Goal: Navigation & Orientation: Find specific page/section

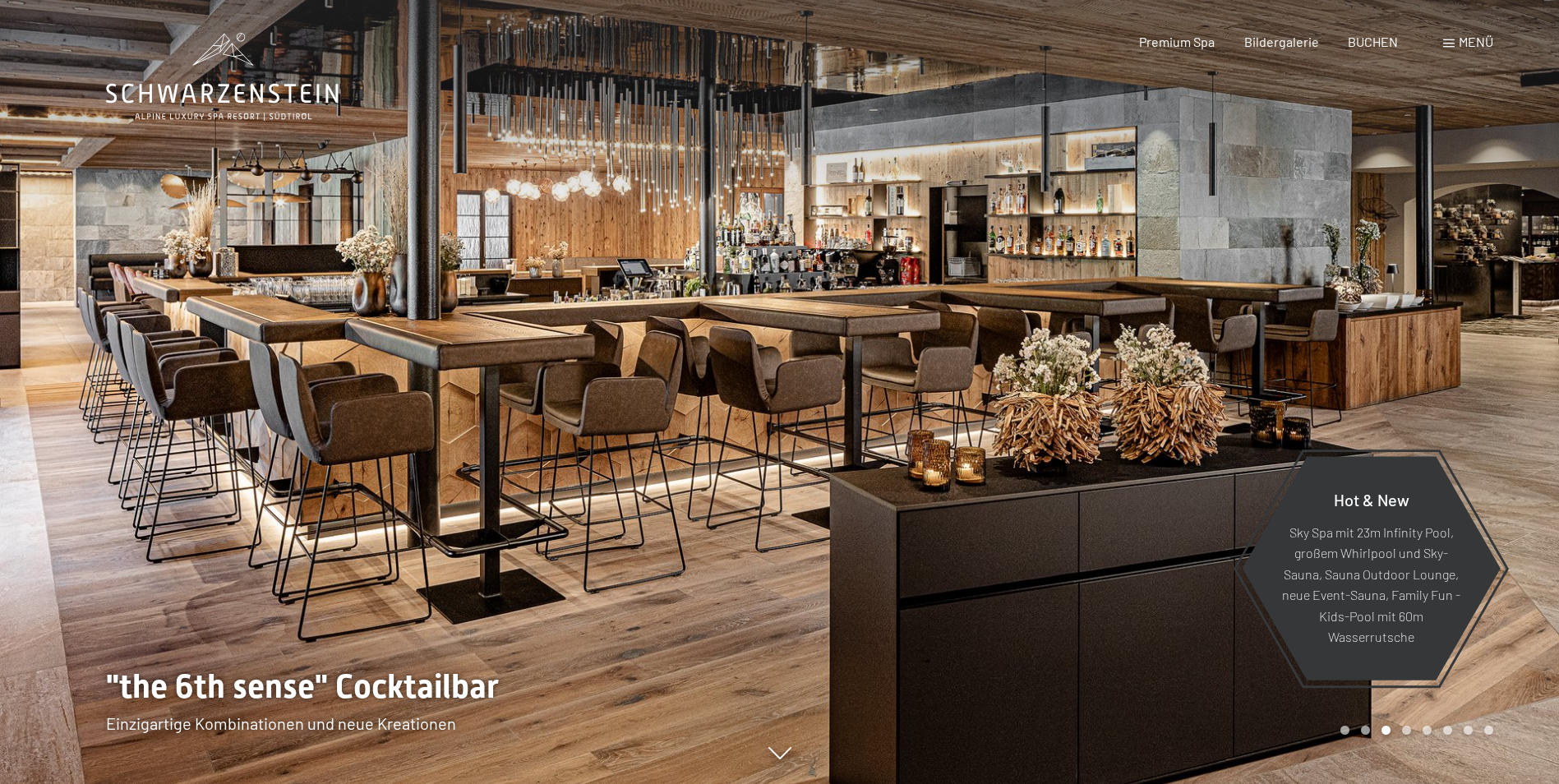
click at [1469, 51] on div "Buchen Anfragen Premium Spa Bildergalerie BUCHEN Menü DE IT EN Gutschein Bilder…" at bounding box center [1287, 42] width 412 height 19
click at [1460, 48] on span "Menü" at bounding box center [1475, 42] width 34 height 16
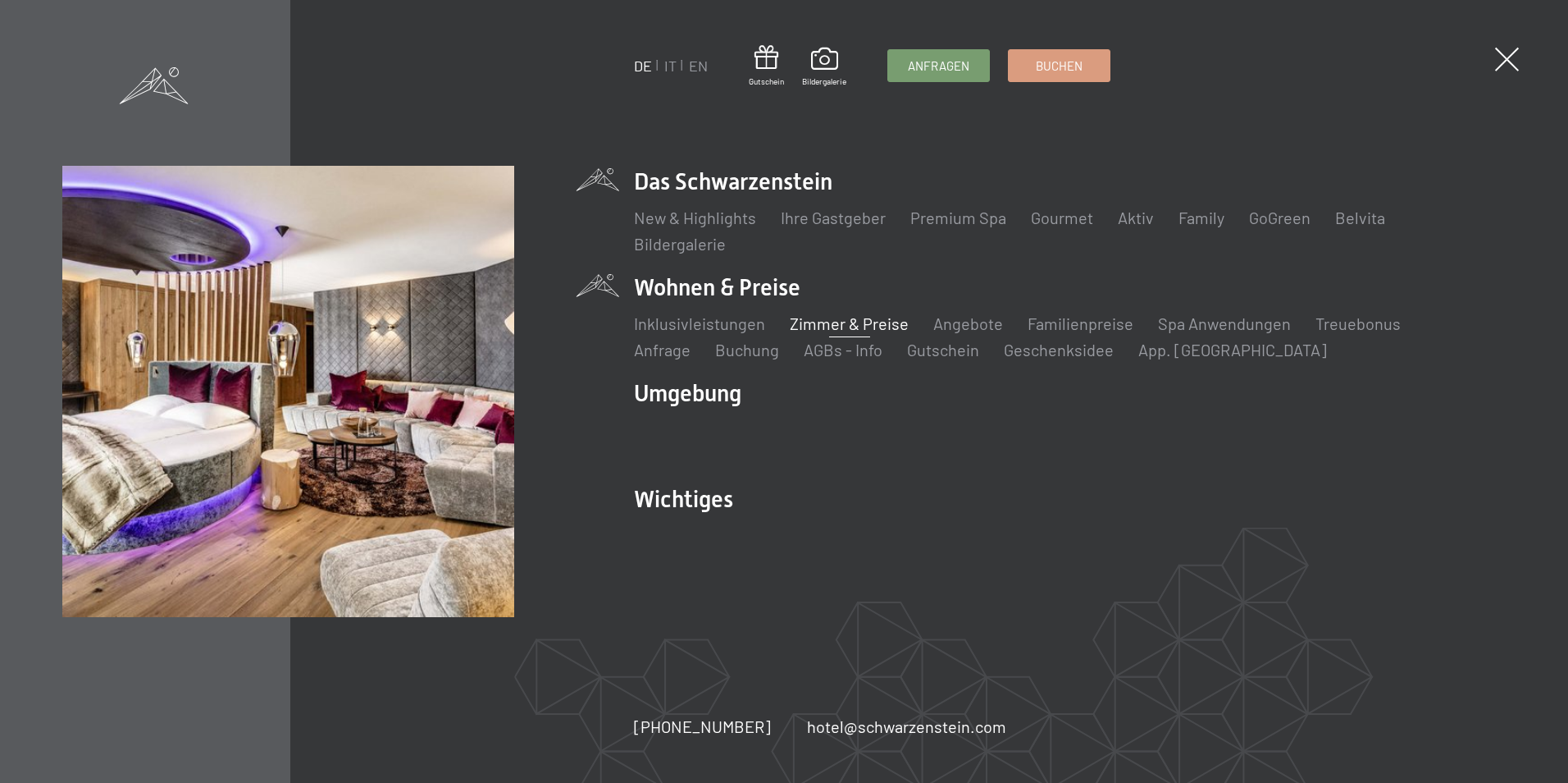
click at [877, 322] on link "Zimmer & Preise" at bounding box center [849, 323] width 119 height 19
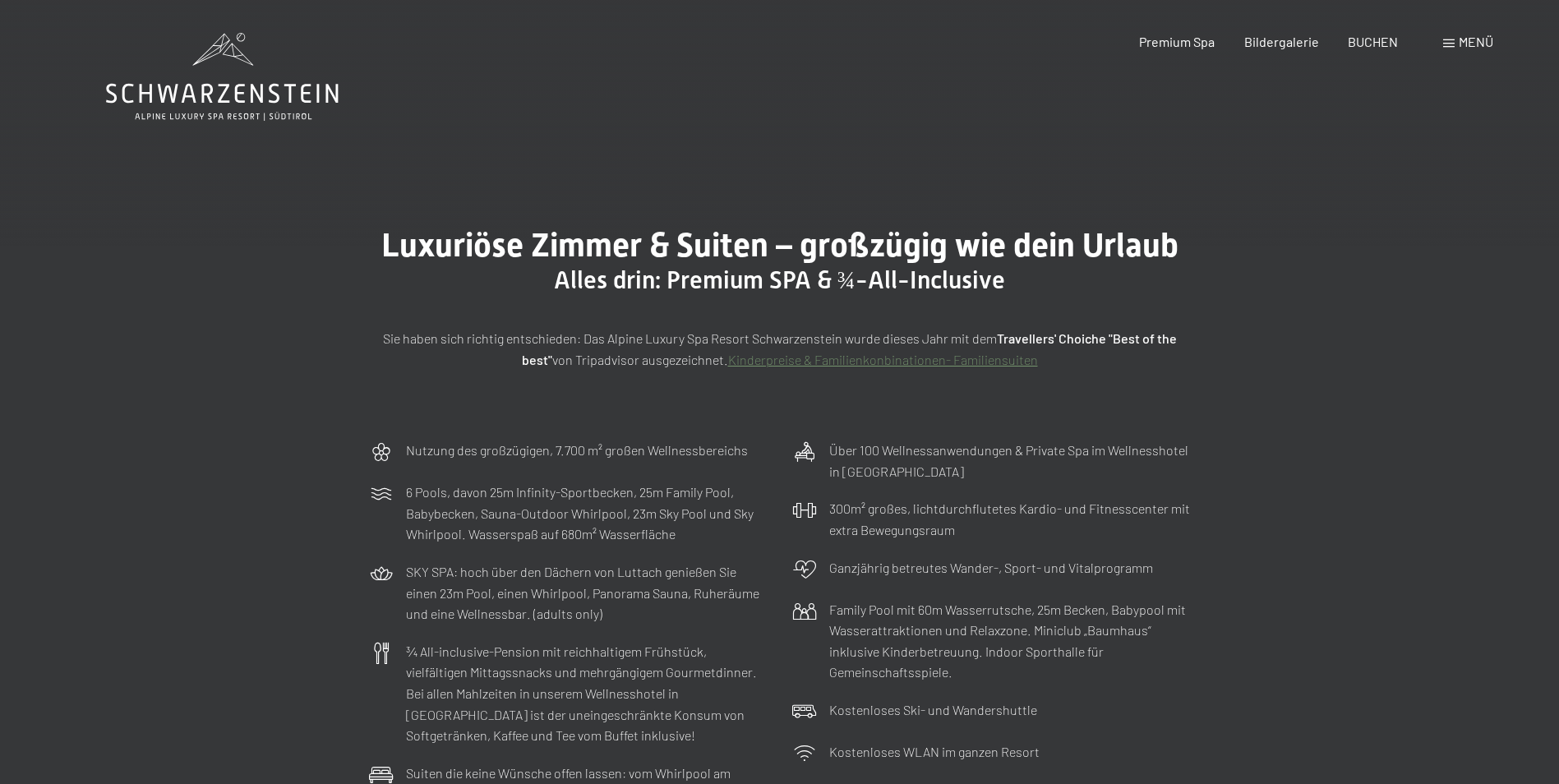
click at [203, 65] on icon at bounding box center [222, 77] width 233 height 88
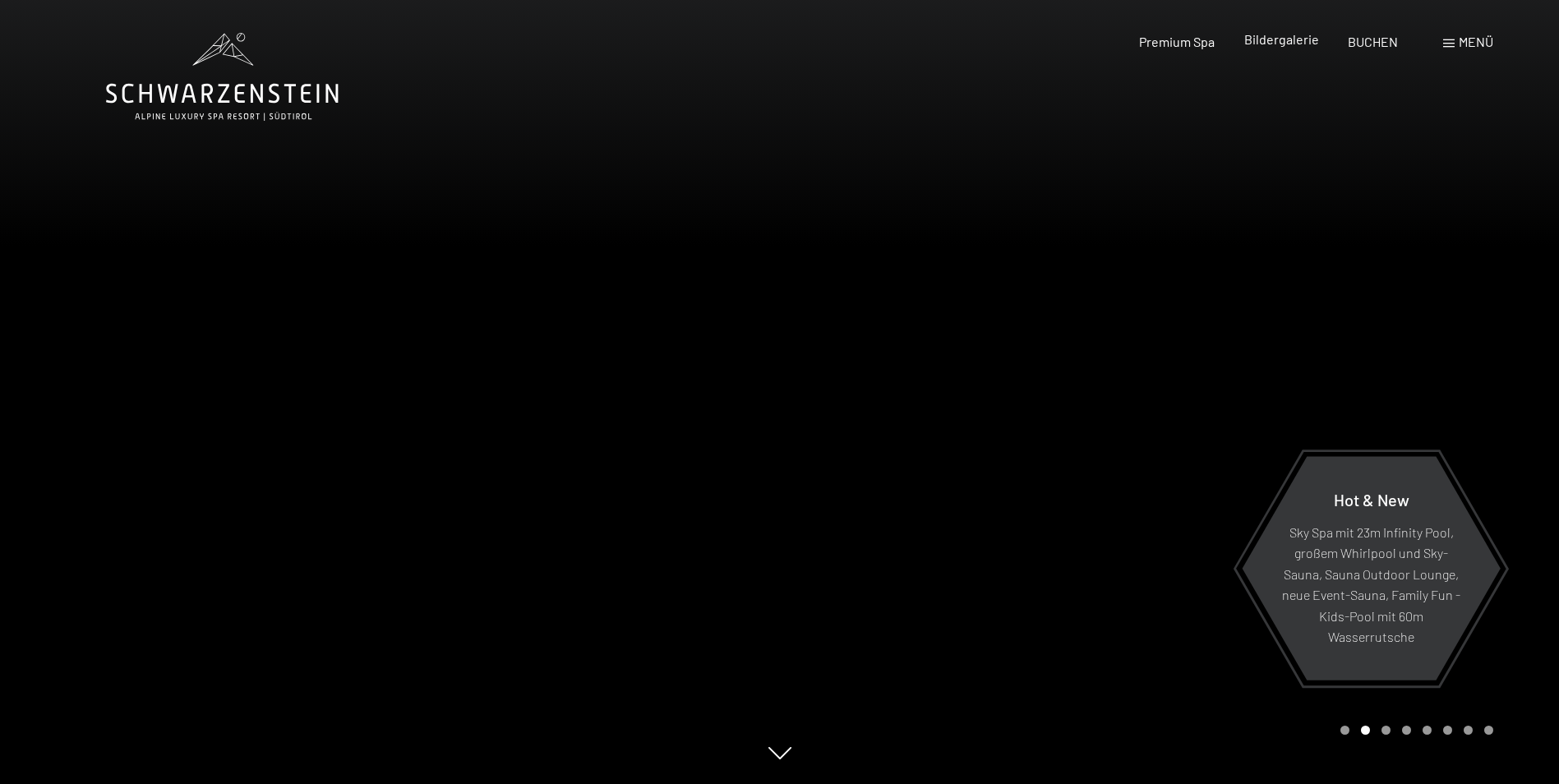
click at [1284, 44] on span "Bildergalerie" at bounding box center [1281, 39] width 75 height 16
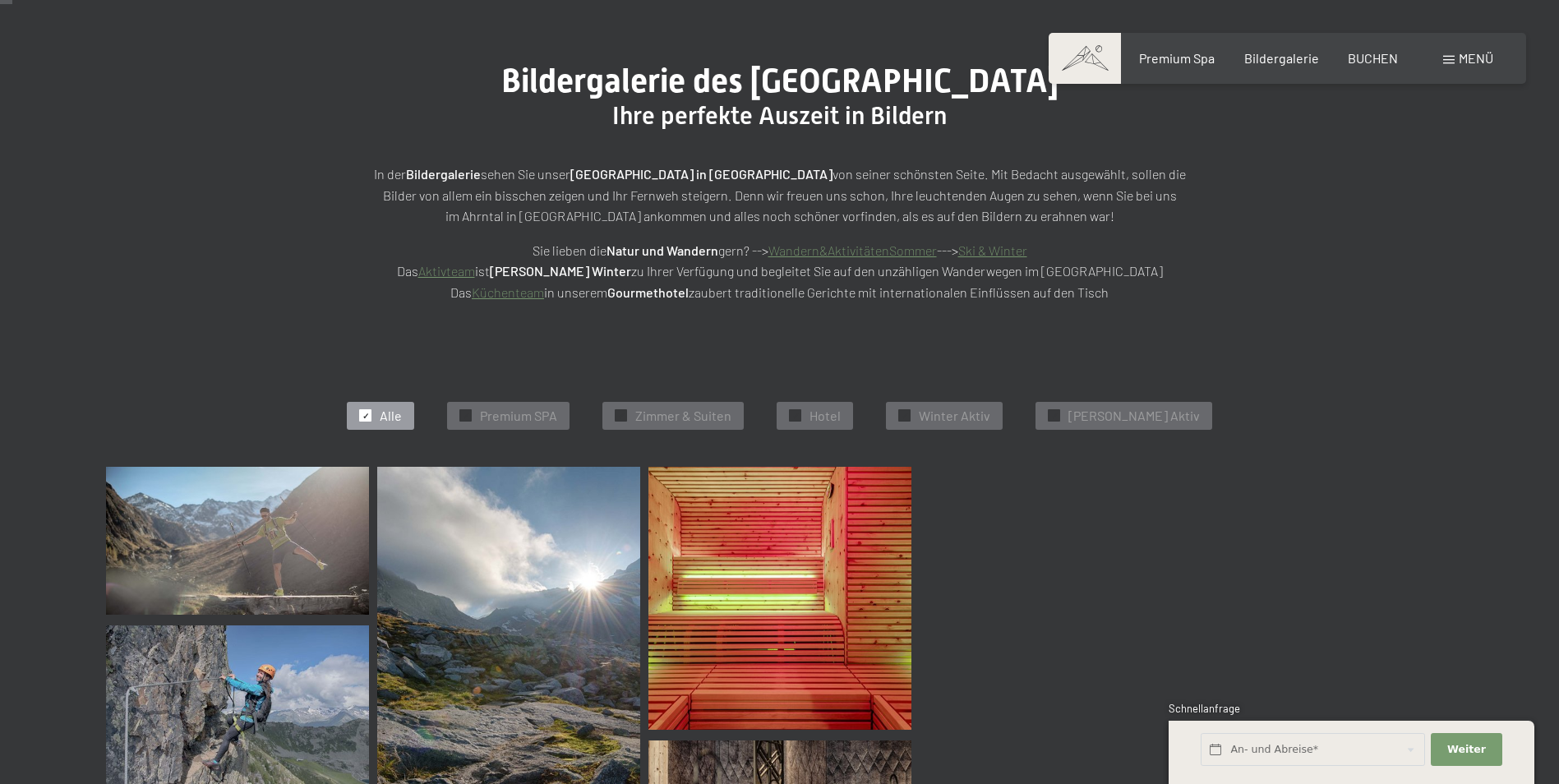
scroll to position [218, 0]
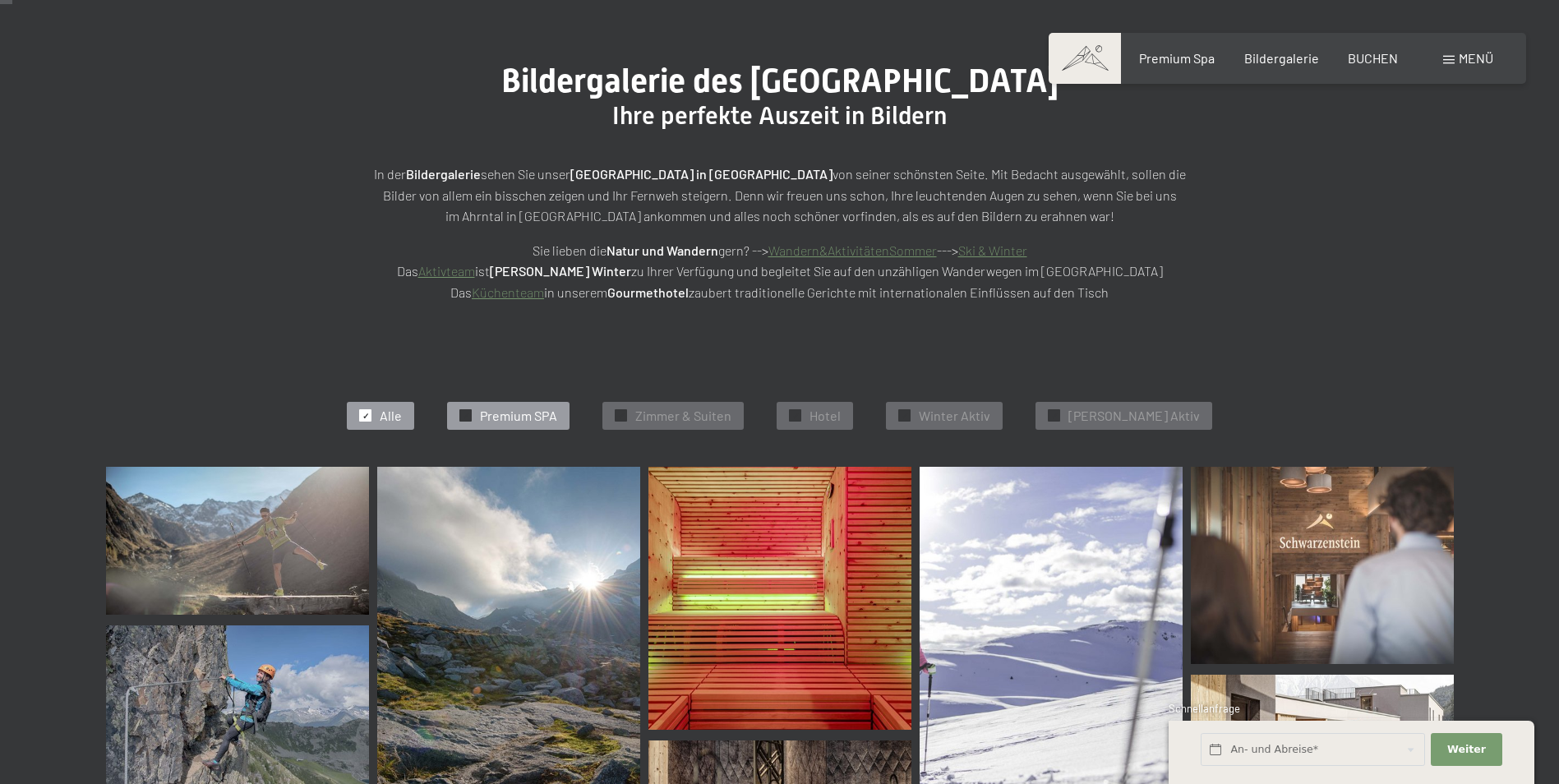
click at [557, 413] on span "Premium SPA" at bounding box center [518, 416] width 77 height 19
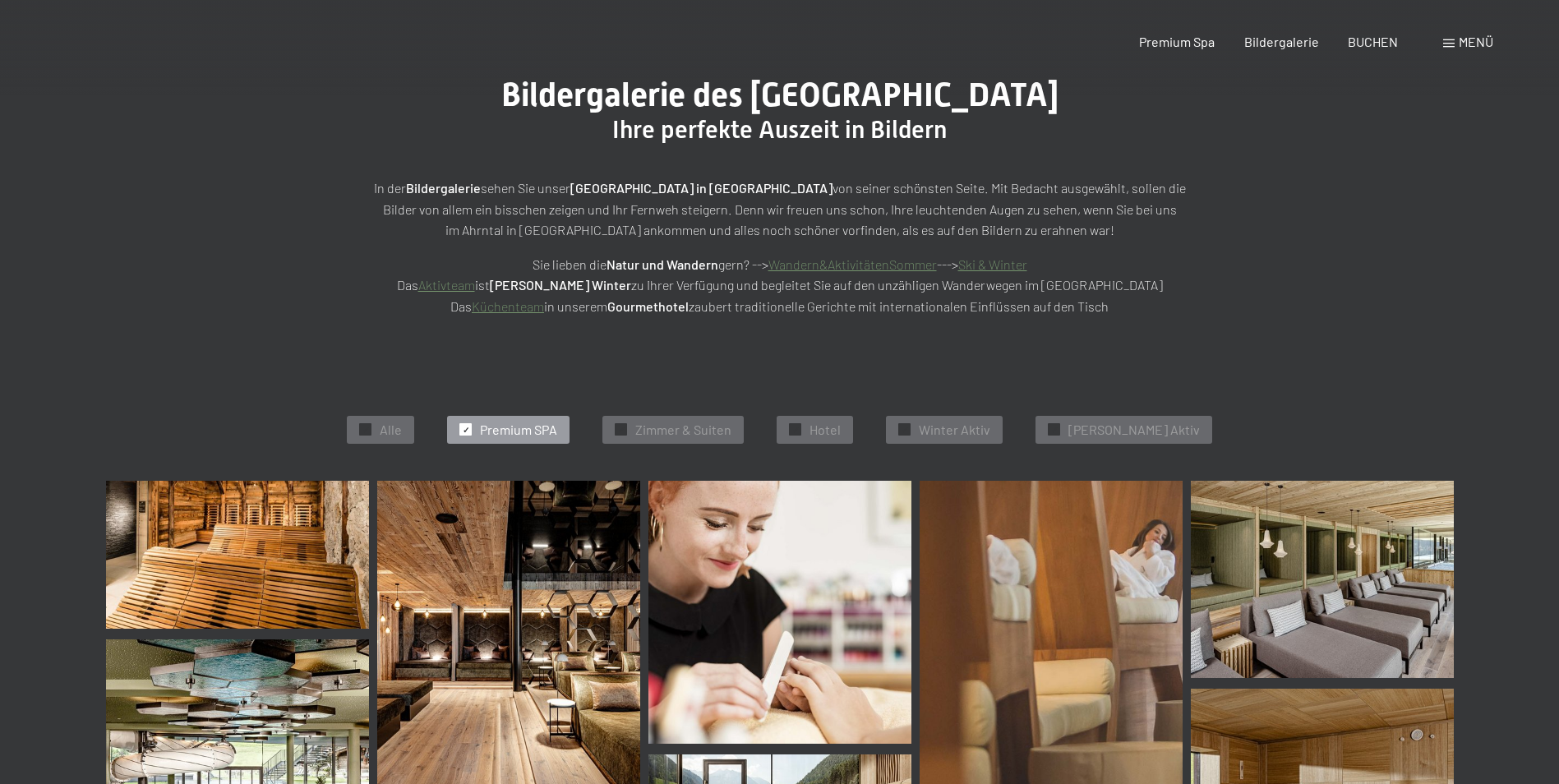
scroll to position [0, 0]
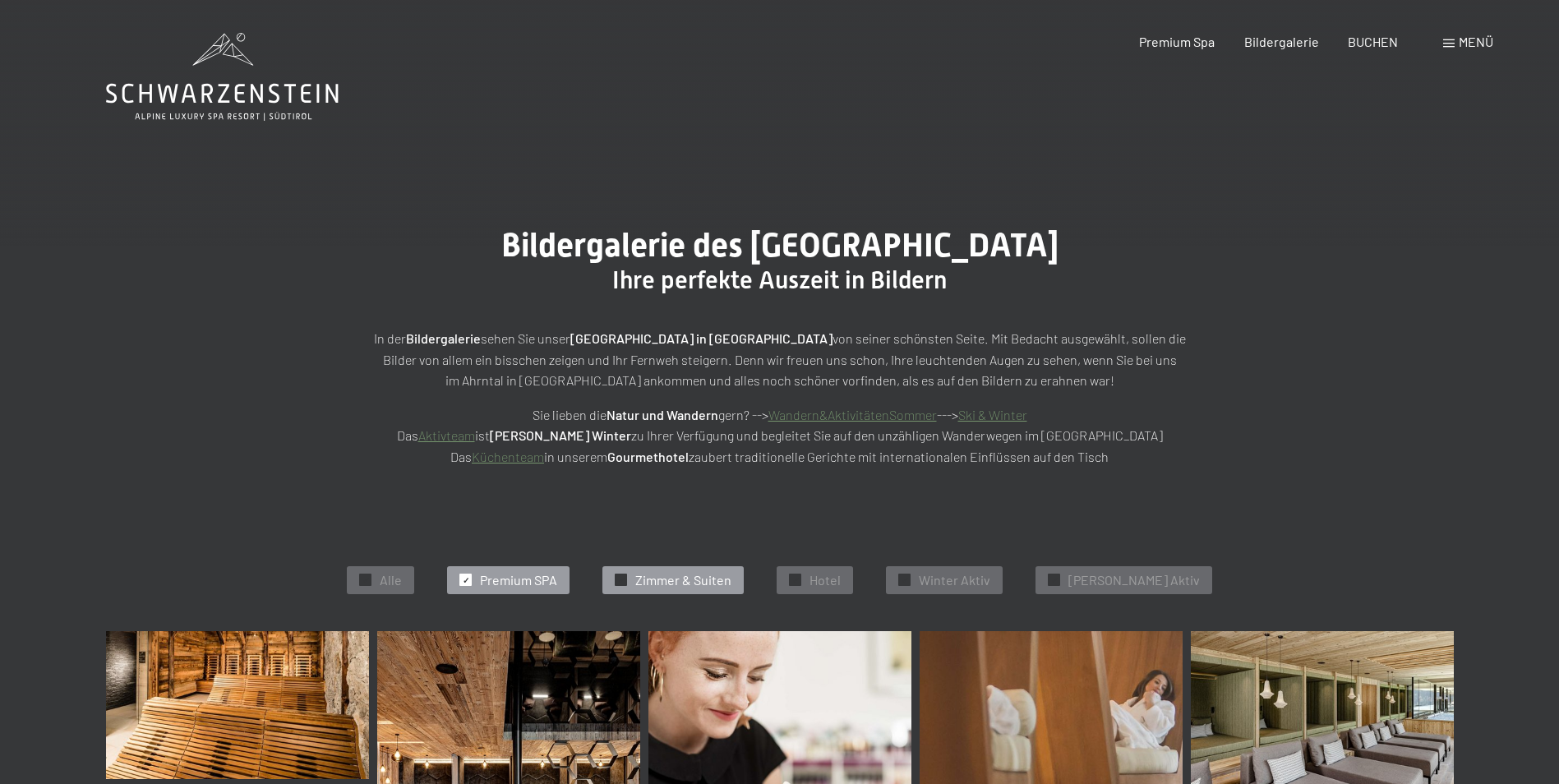
click at [717, 570] on div "✓ Zimmer & Suiten" at bounding box center [672, 579] width 141 height 28
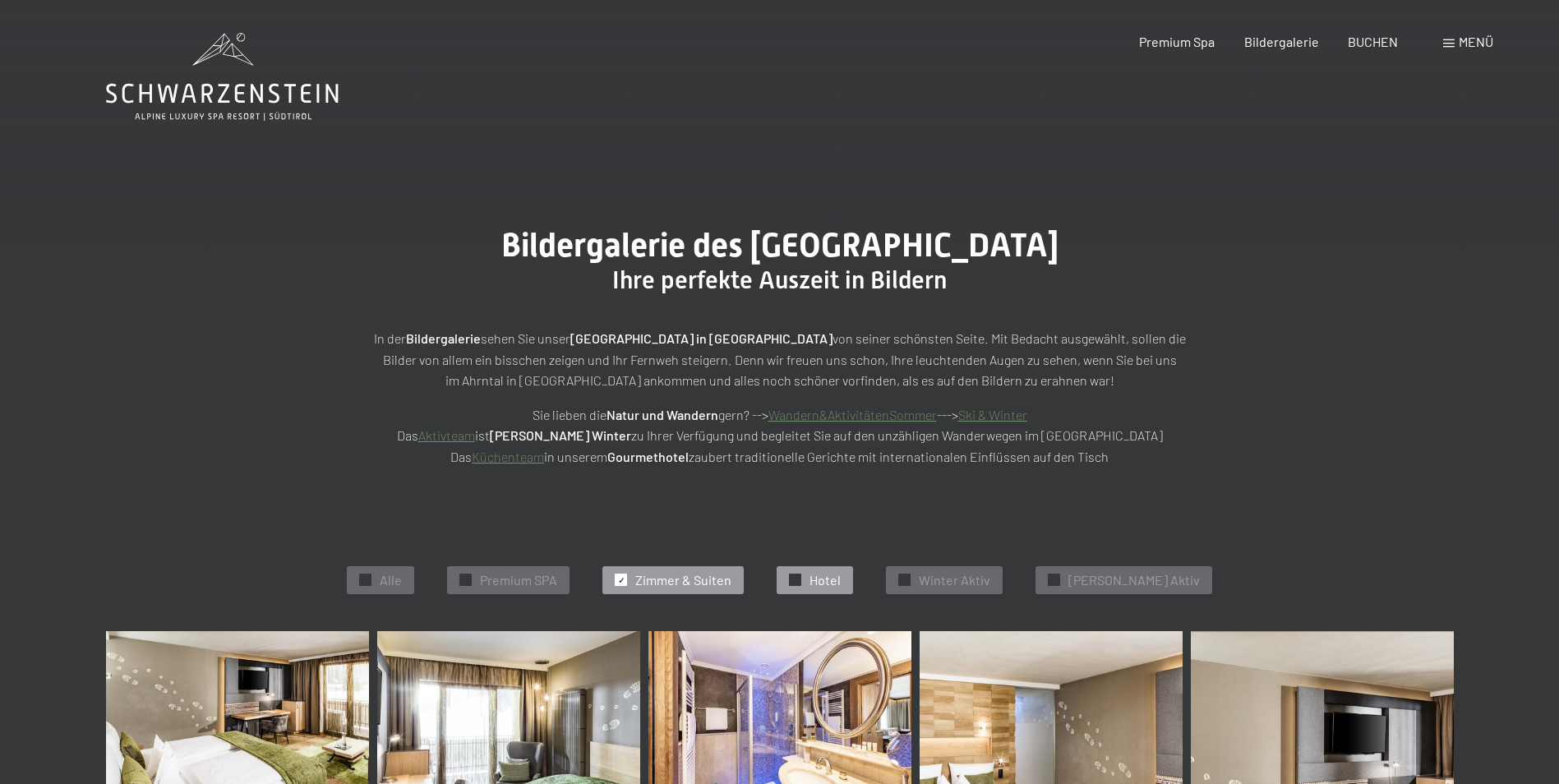
click at [841, 579] on span "Hotel" at bounding box center [825, 579] width 31 height 19
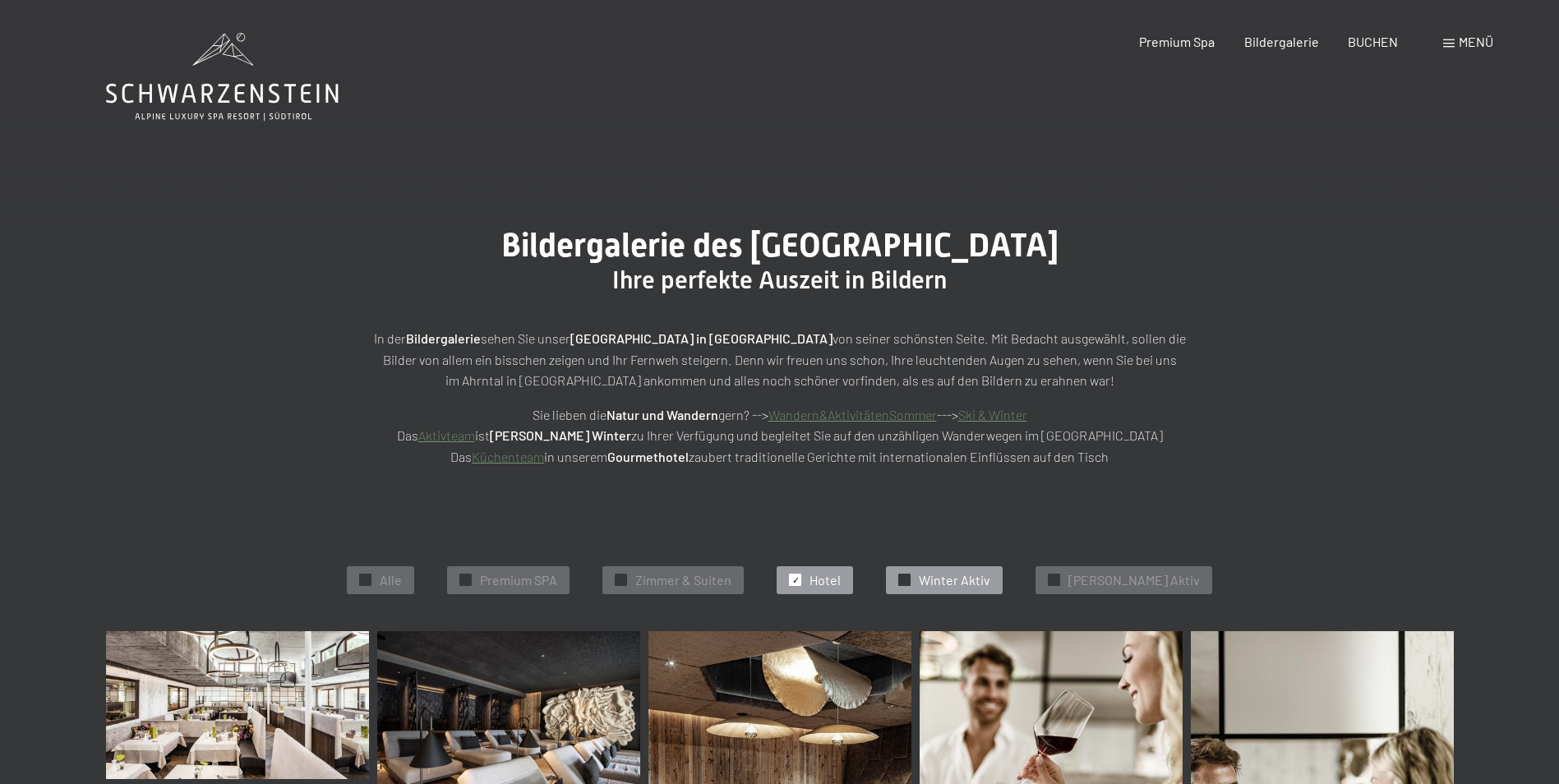
click at [958, 574] on span "Winter Aktiv" at bounding box center [954, 579] width 71 height 19
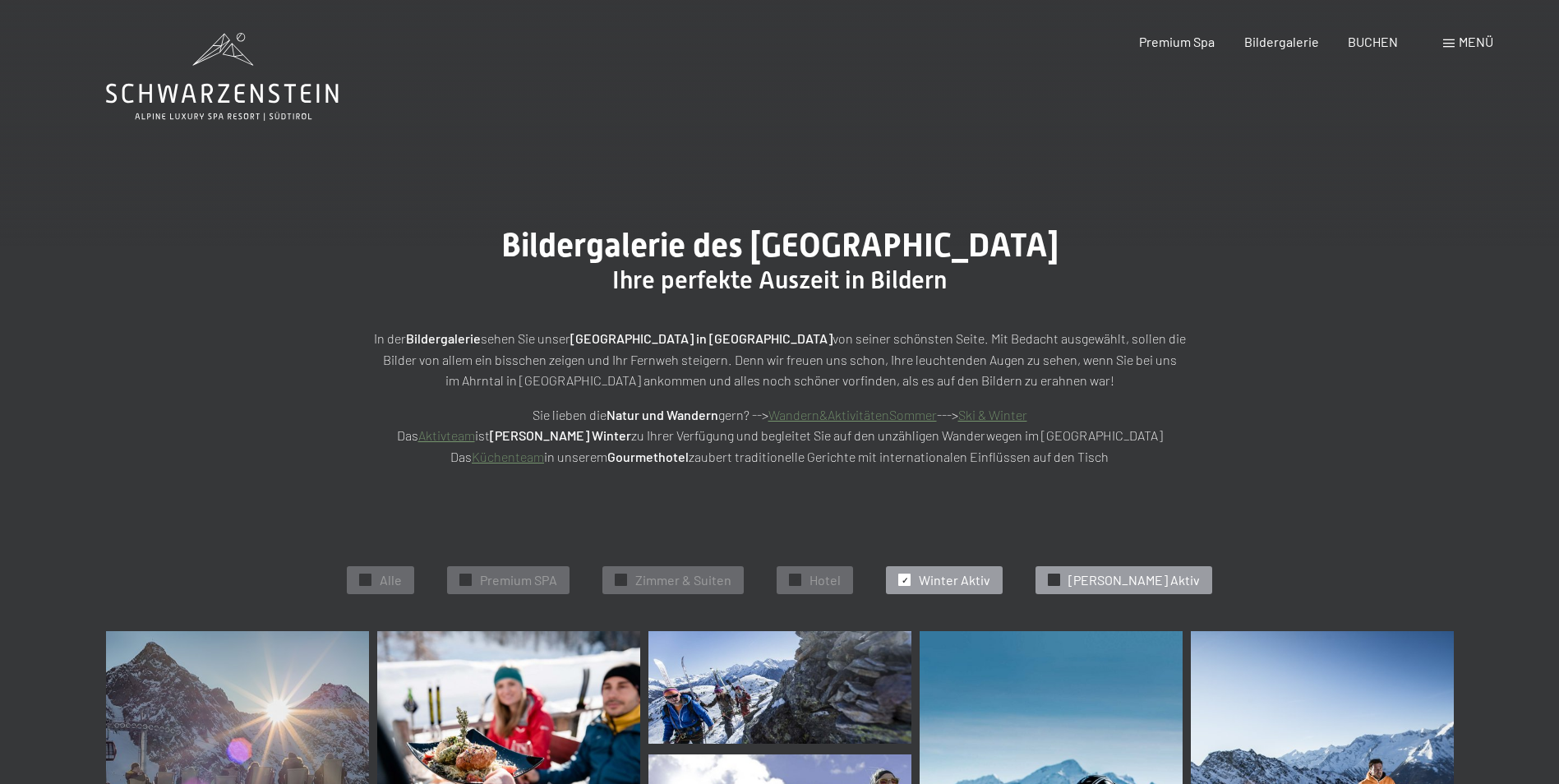
click at [1136, 576] on span "Sommer Aktiv" at bounding box center [1134, 579] width 132 height 19
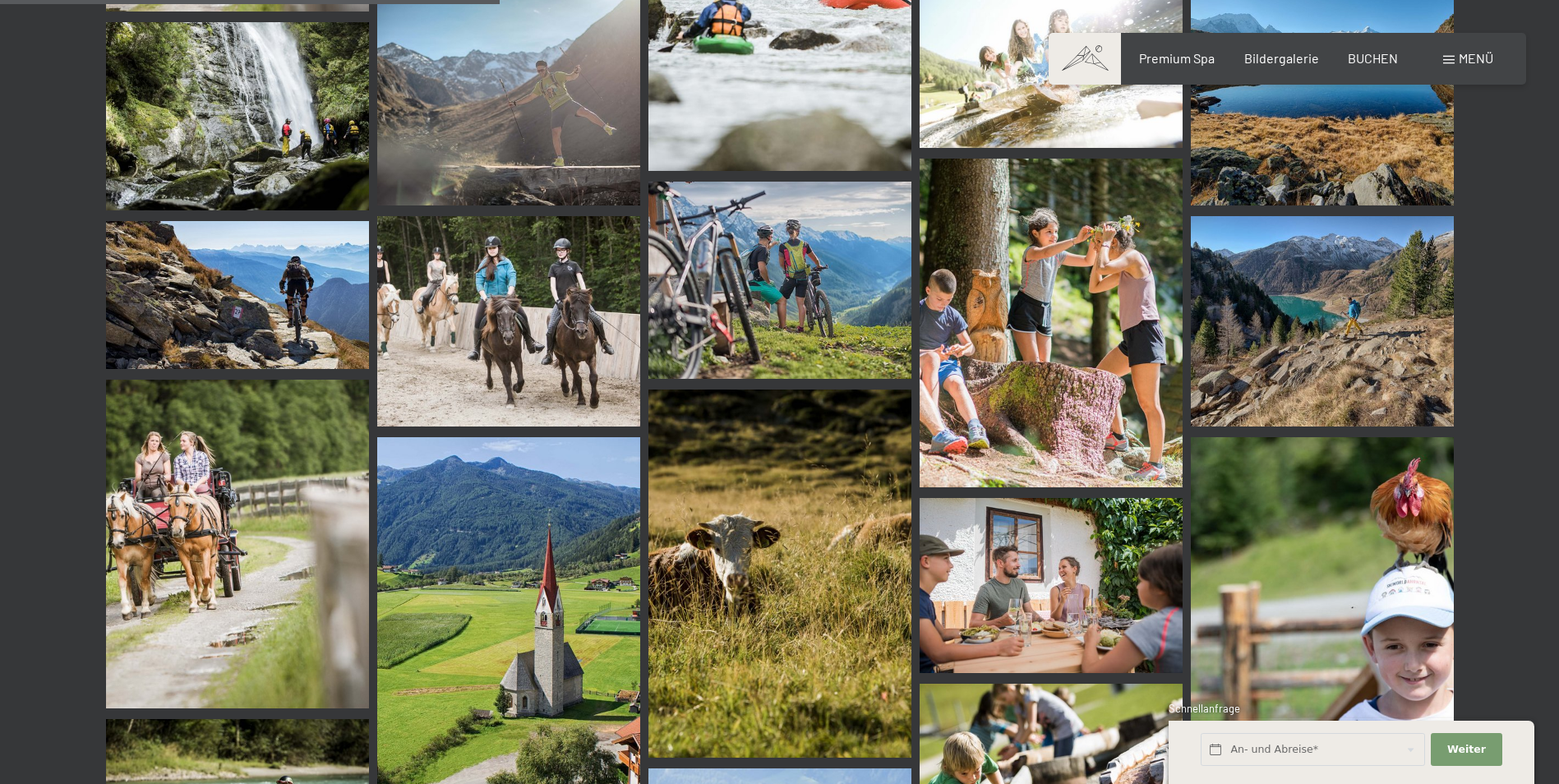
scroll to position [1400, 0]
